Goal: Transaction & Acquisition: Purchase product/service

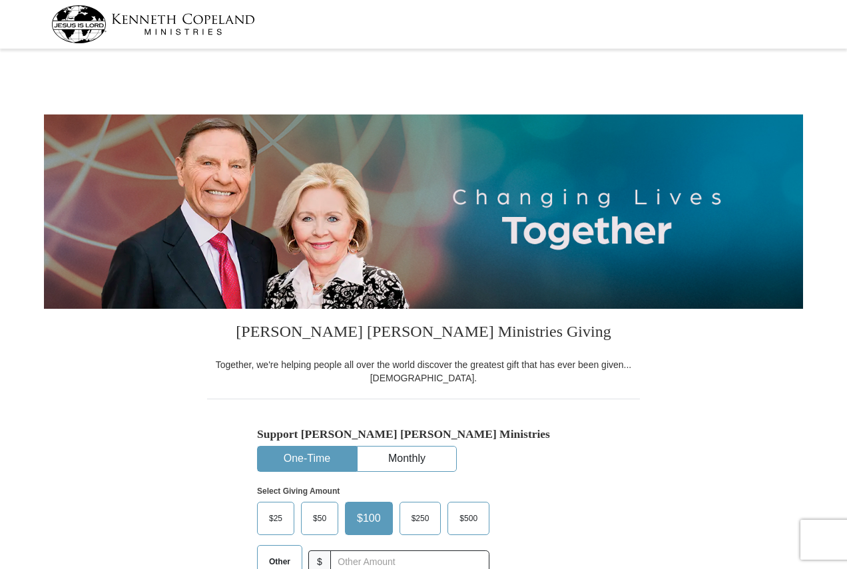
select select "PA"
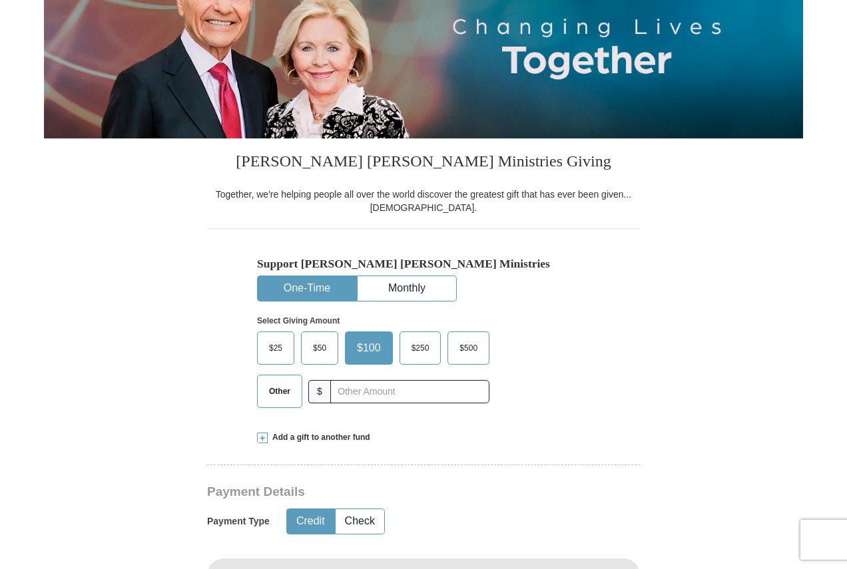
scroll to position [266, 0]
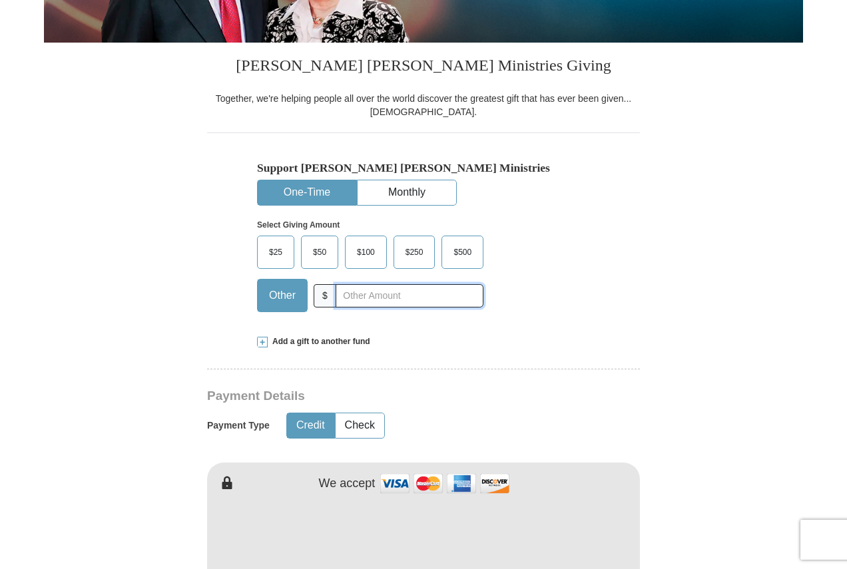
click at [380, 289] on input "text" at bounding box center [410, 295] width 148 height 23
type input "20"
click at [369, 427] on button "Check" at bounding box center [360, 425] width 49 height 25
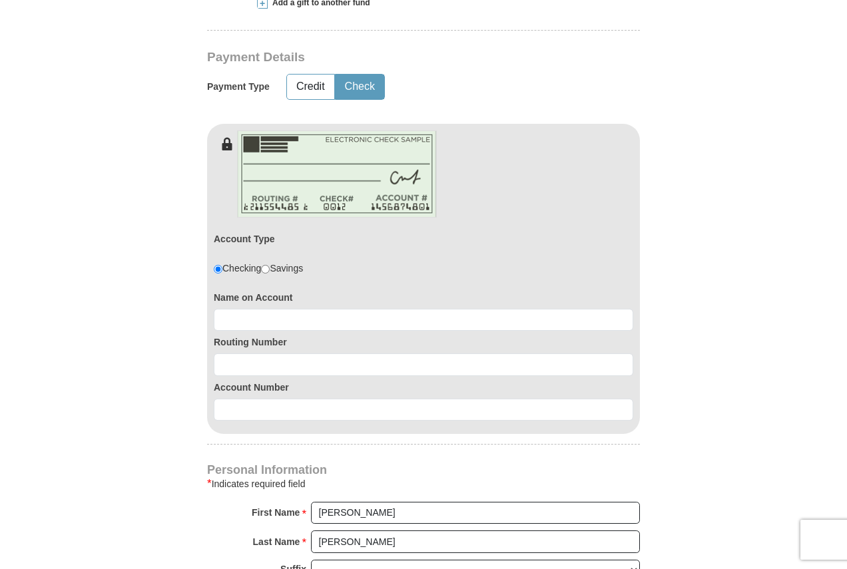
scroll to position [599, 0]
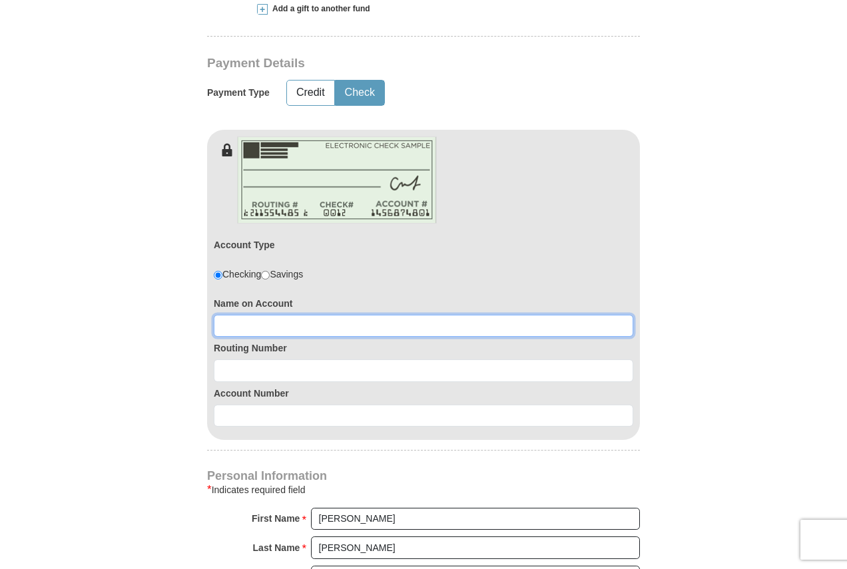
click at [413, 330] on input at bounding box center [423, 326] width 419 height 23
type input "[PERSON_NAME]"
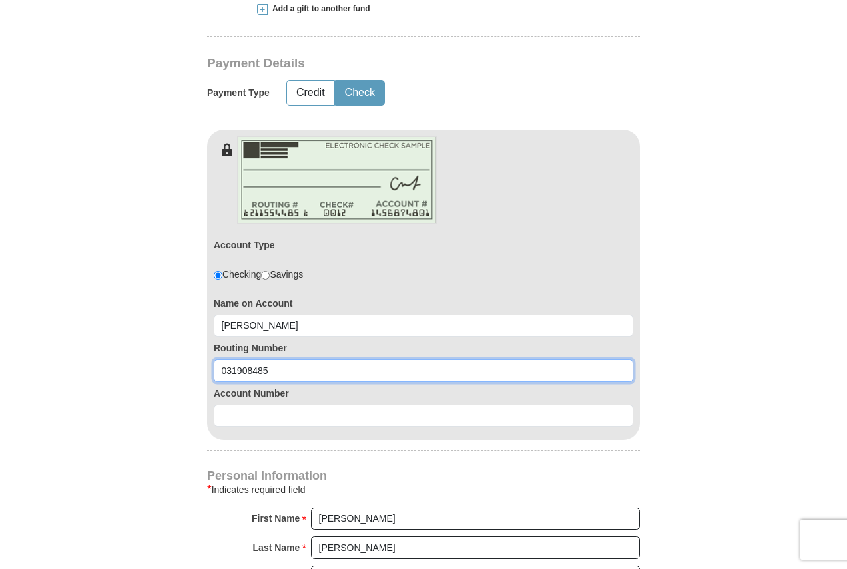
type input "031908485"
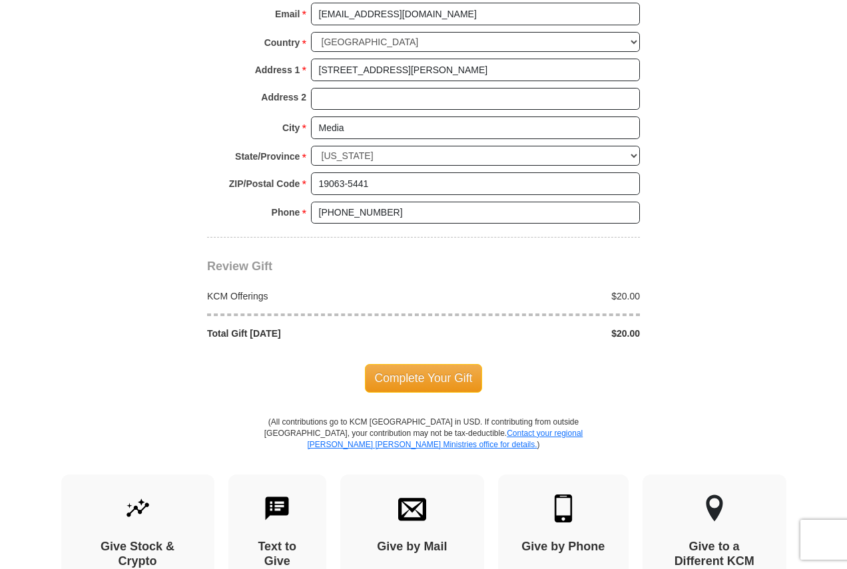
scroll to position [1265, 0]
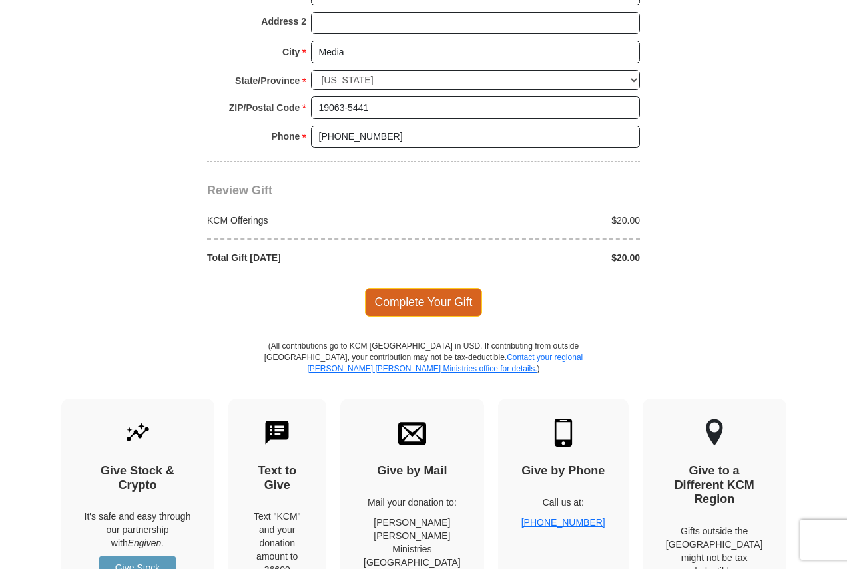
type input "0360154439"
click at [431, 301] on span "Complete Your Gift" at bounding box center [424, 302] width 118 height 28
